Goal: Transaction & Acquisition: Purchase product/service

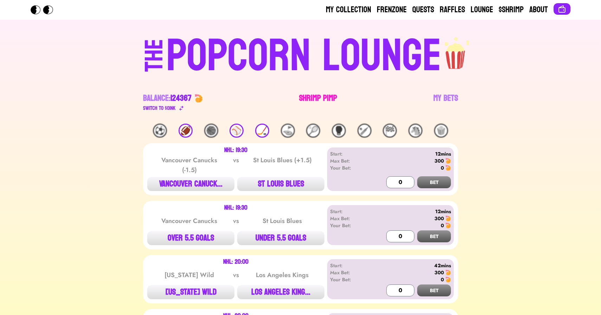
click at [318, 96] on link "Shrimp Pimp" at bounding box center [318, 103] width 38 height 20
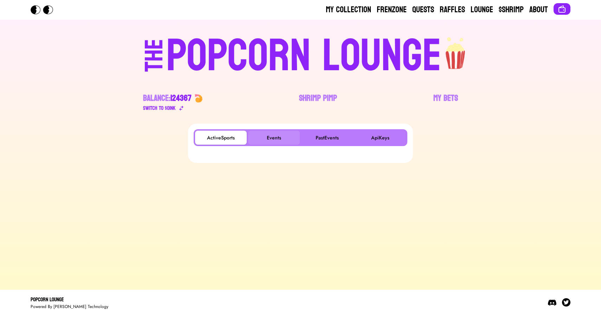
click at [270, 135] on button "Events" at bounding box center [274, 138] width 52 height 14
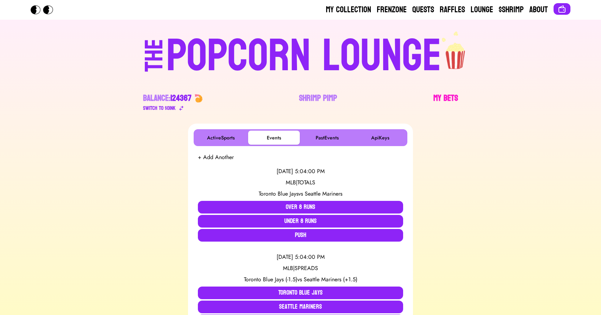
click at [445, 97] on link "My Bets" at bounding box center [445, 103] width 25 height 20
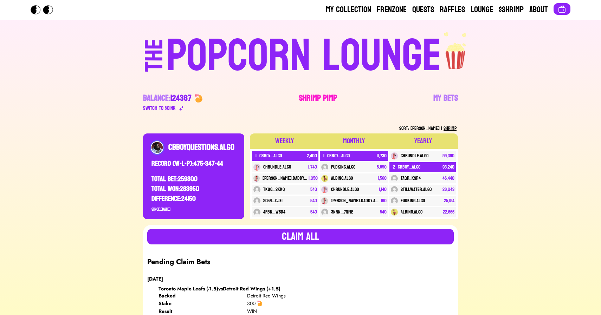
click at [314, 93] on link "Shrimp Pimp" at bounding box center [318, 103] width 38 height 20
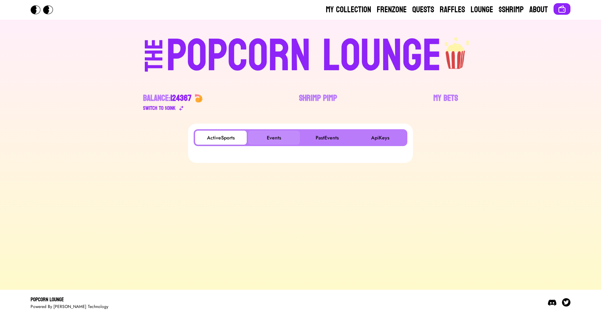
click at [277, 135] on button "Events" at bounding box center [274, 138] width 52 height 14
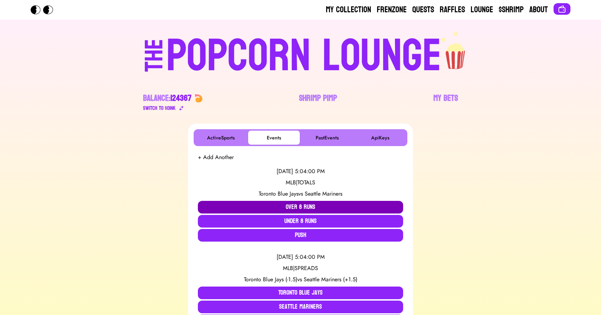
click at [282, 207] on button "Over 8 Runs" at bounding box center [300, 207] width 205 height 13
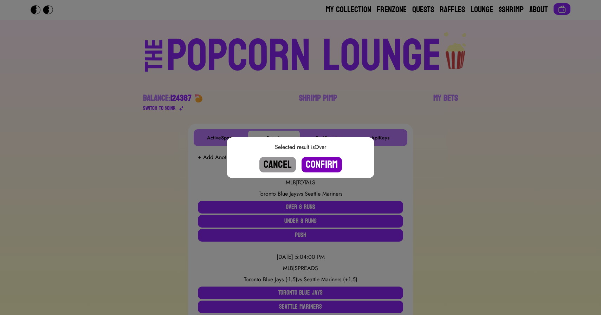
click at [330, 163] on button "Confirm" at bounding box center [322, 164] width 40 height 15
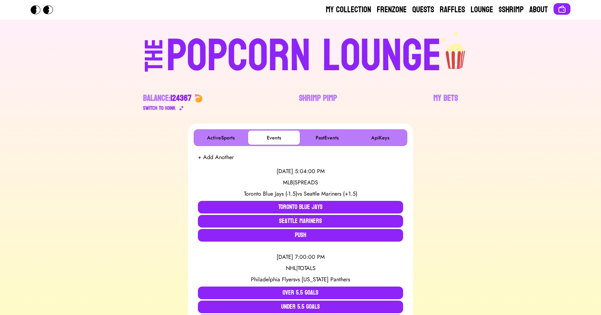
click at [315, 56] on div "POPCORN LOUNGE" at bounding box center [303, 56] width 275 height 45
